Goal: Navigation & Orientation: Find specific page/section

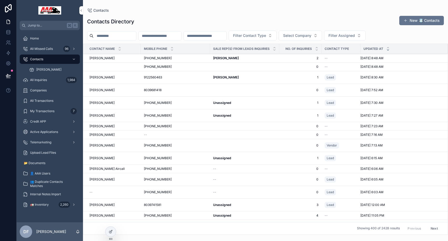
click at [37, 78] on span "All Inquiries" at bounding box center [38, 80] width 17 height 4
